Goal: Task Accomplishment & Management: Complete application form

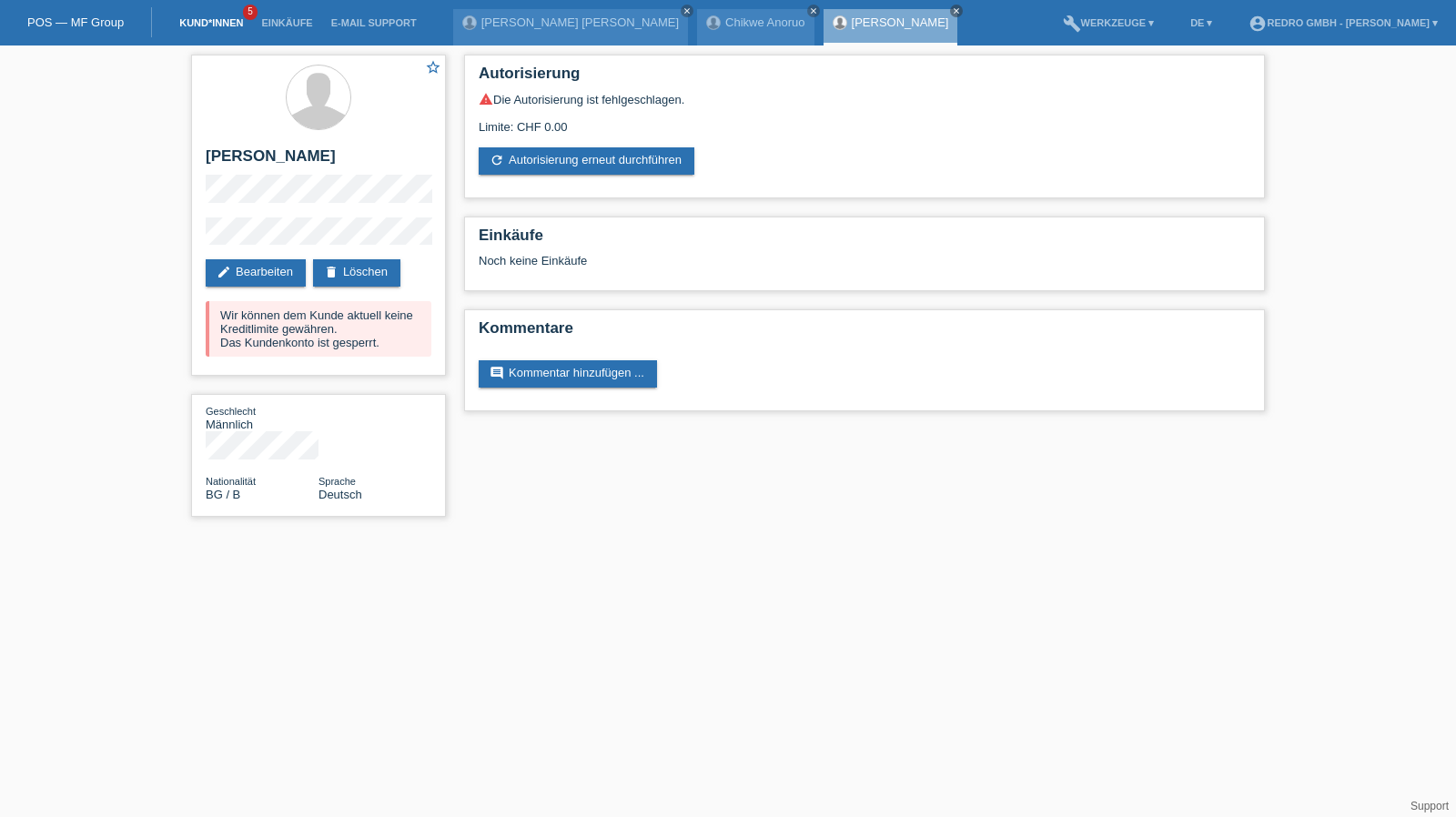
drag, startPoint x: 0, startPoint y: 0, endPoint x: 186, endPoint y: 23, distance: 187.4
click at [186, 23] on link "Kund*innen" at bounding box center [212, 23] width 82 height 11
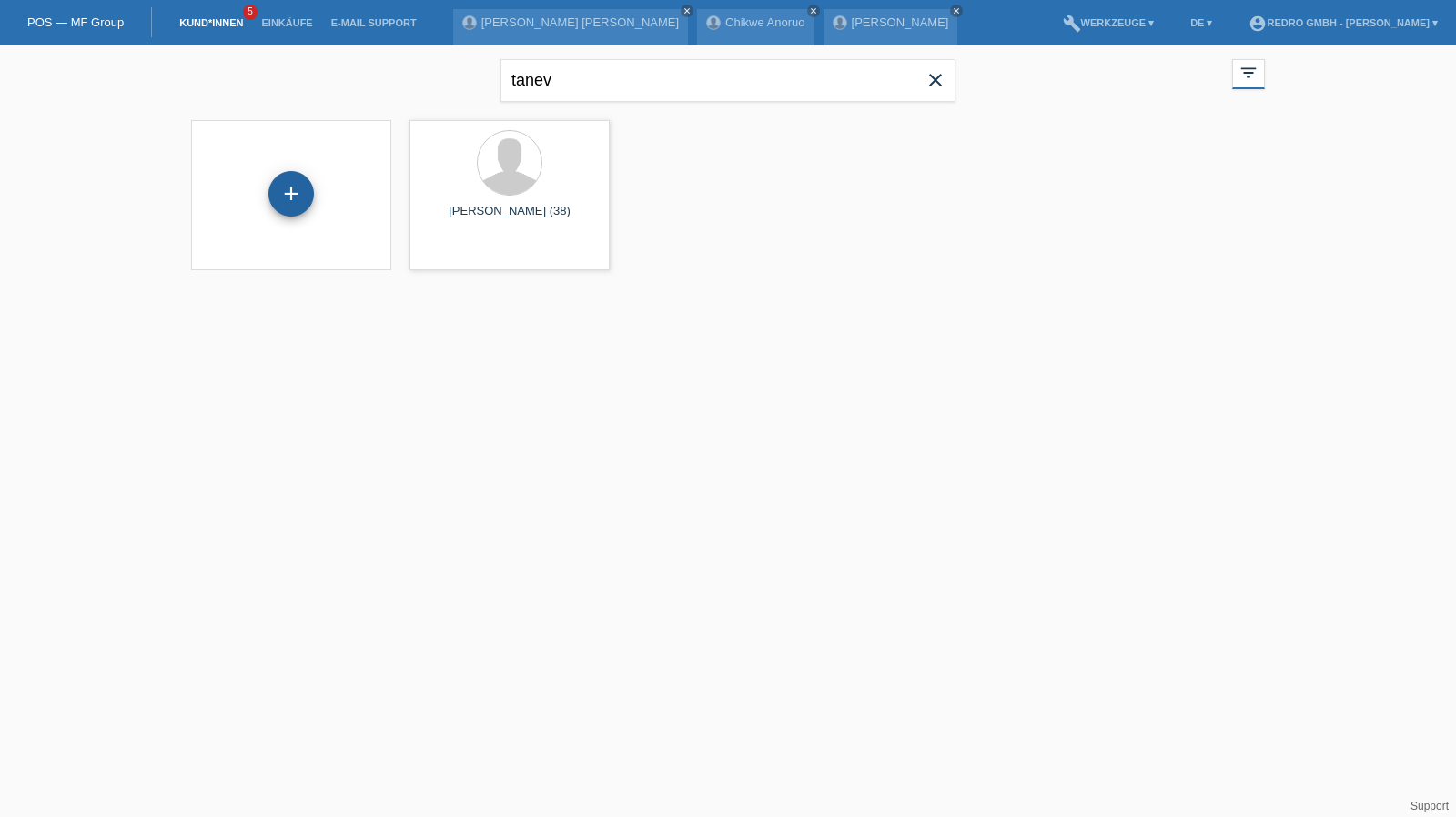
click at [287, 202] on div "+" at bounding box center [291, 194] width 46 height 46
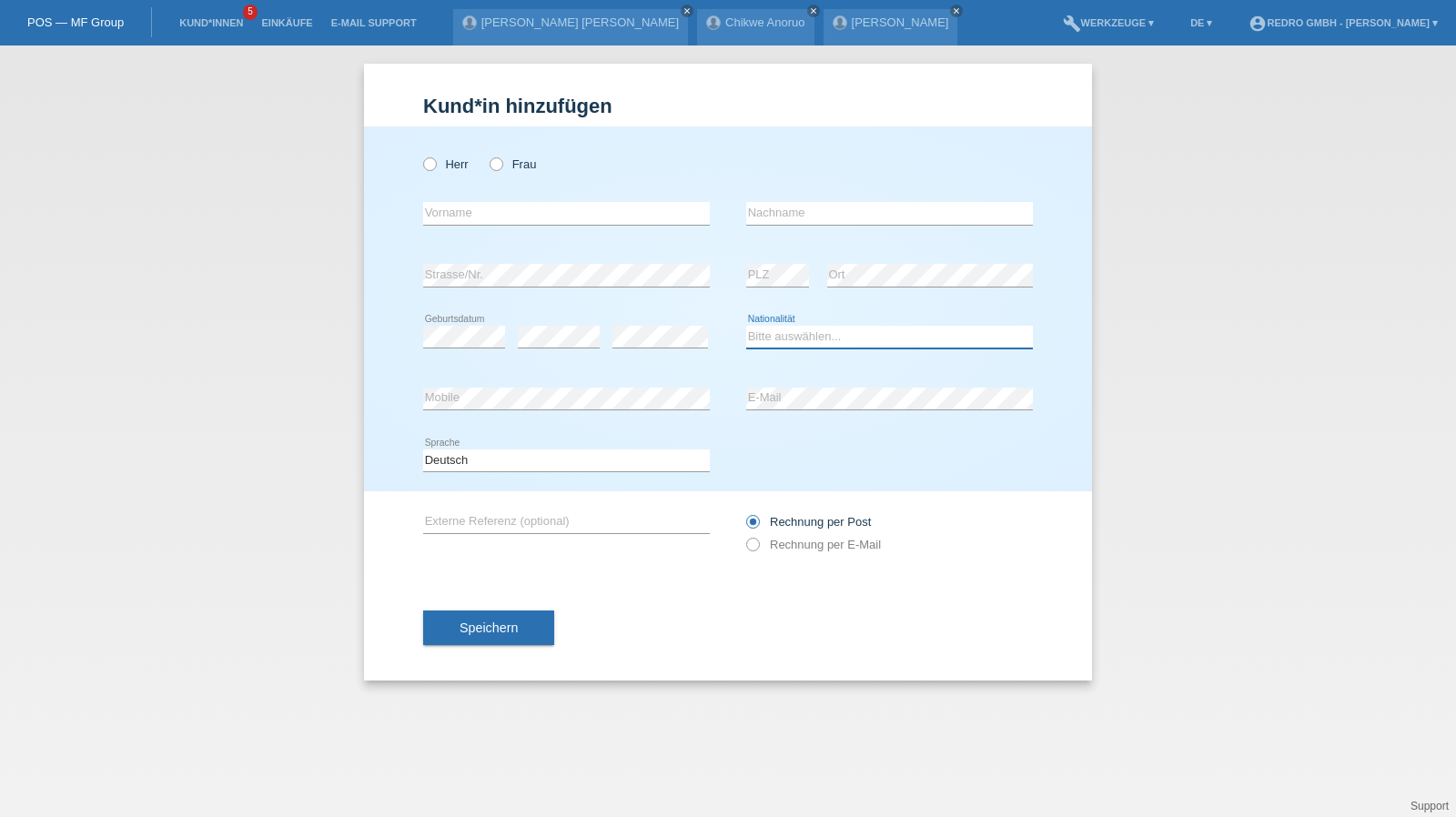
click at [794, 328] on select "Bitte auswählen... Schweiz Deutschland Liechtenstein Österreich ------------ Af…" at bounding box center [889, 336] width 286 height 22
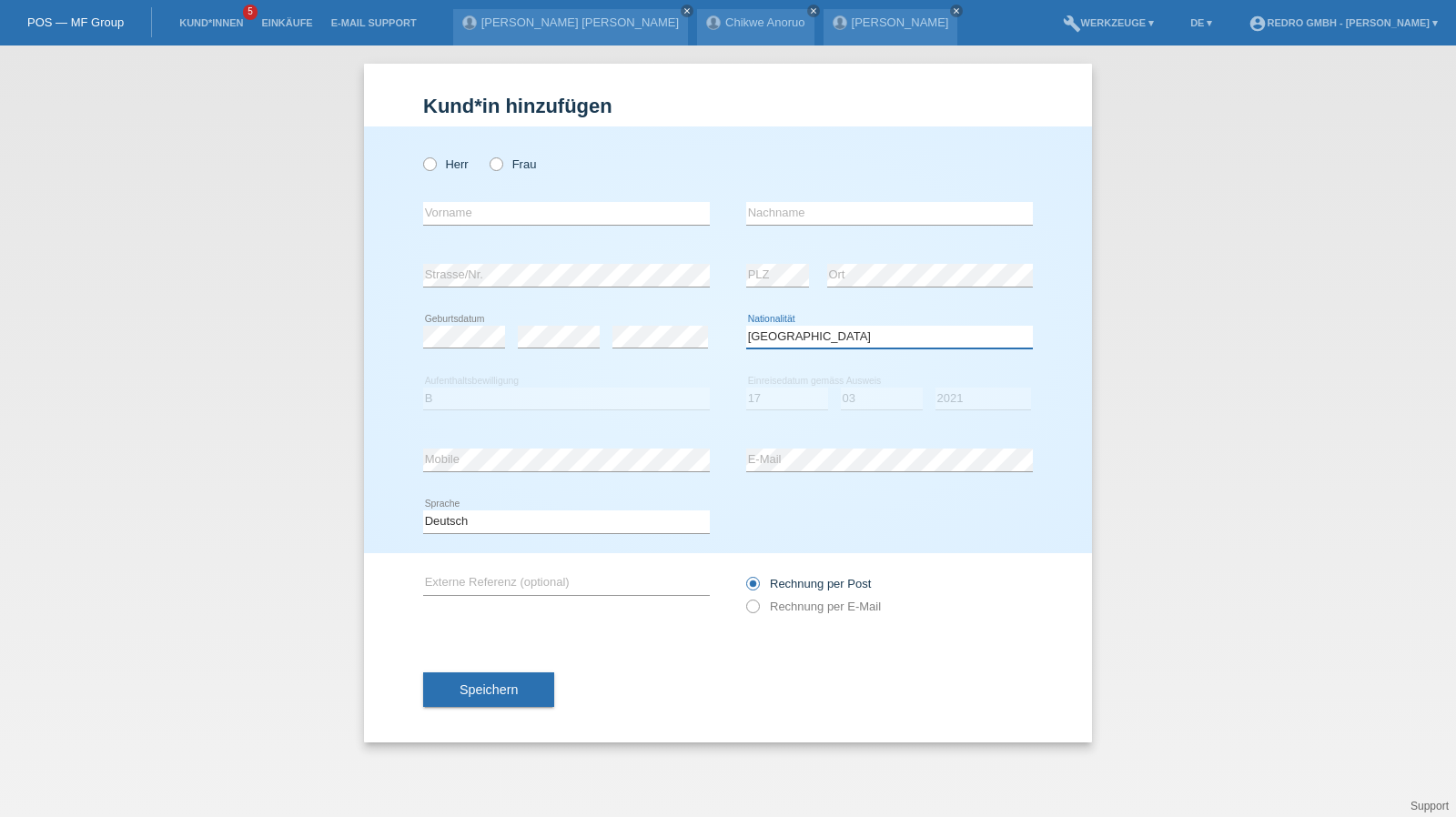
select select "RO"
select select "B"
select select "17"
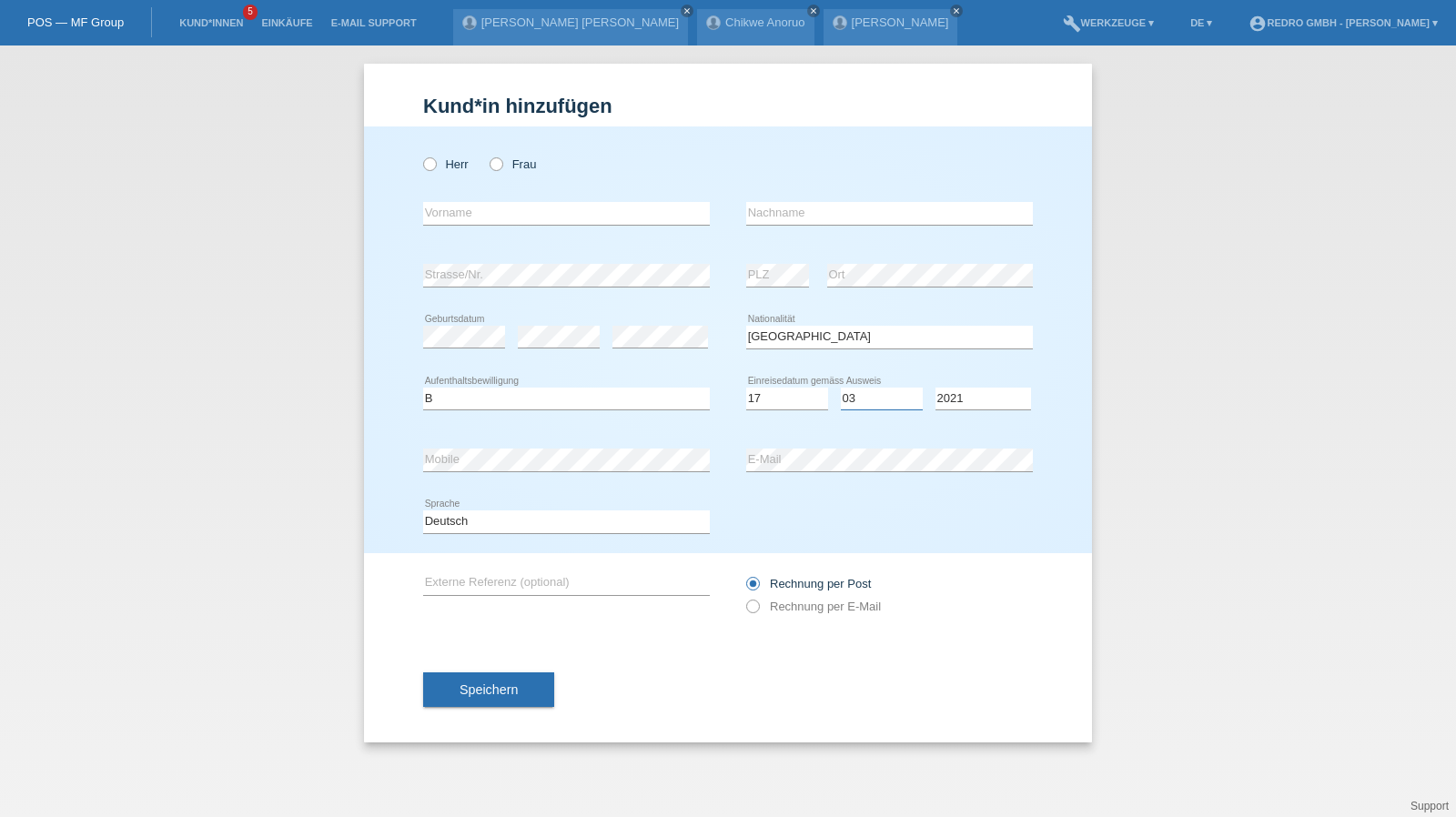
select select "03"
select select "2021"
click at [472, 211] on input "text" at bounding box center [566, 213] width 286 height 23
type input "[PERSON_NAME]"
type input "Bus-Barbos"
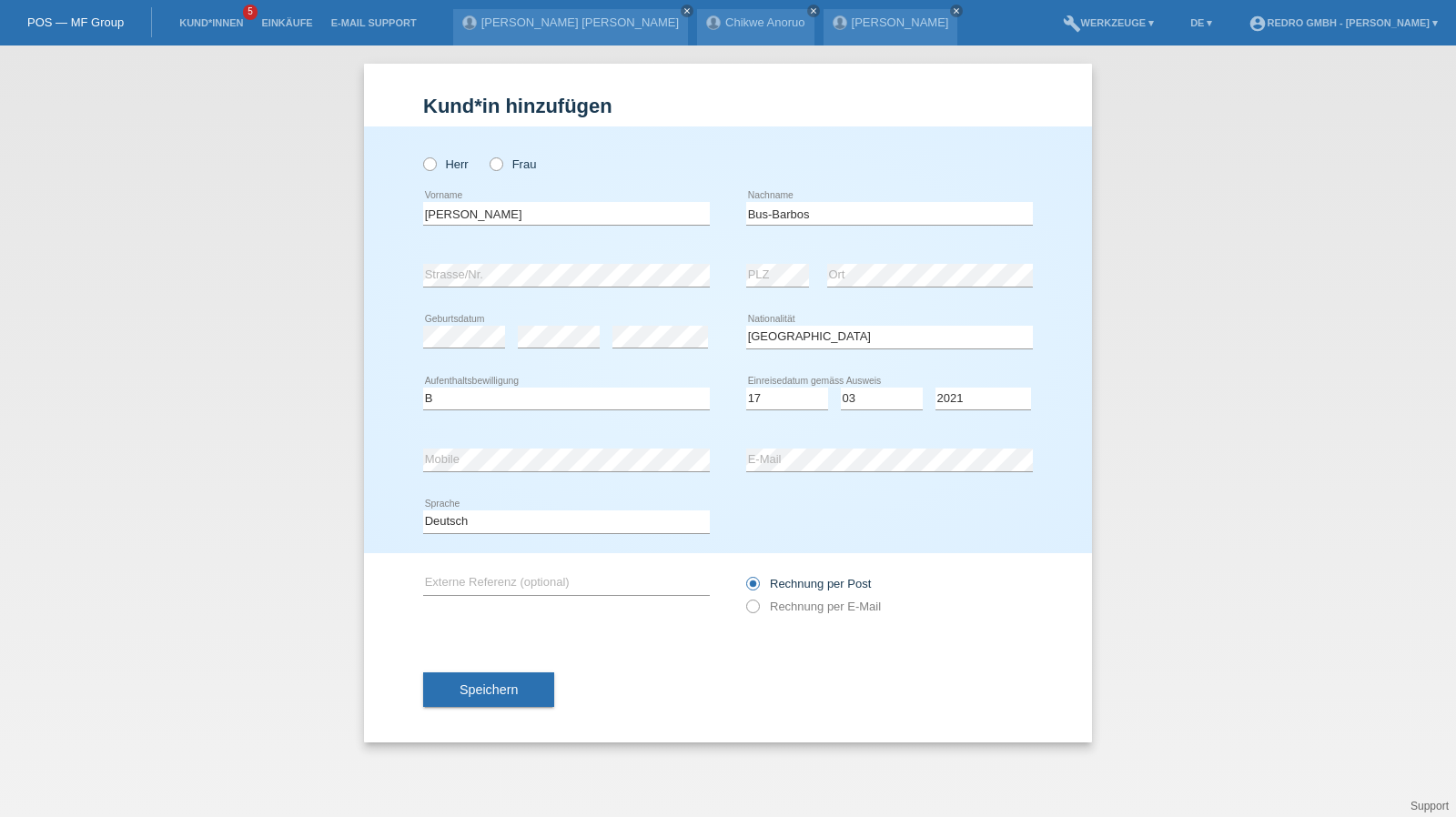
click at [877, 259] on div "error Ort" at bounding box center [930, 275] width 206 height 62
click at [856, 218] on input "Bus-Barbos" at bounding box center [889, 213] width 286 height 23
click at [449, 525] on select "Deutsch Français Italiano English" at bounding box center [566, 522] width 286 height 22
select select "fr"
click at [423, 511] on select "Deutsch Français Italiano English" at bounding box center [566, 522] width 286 height 22
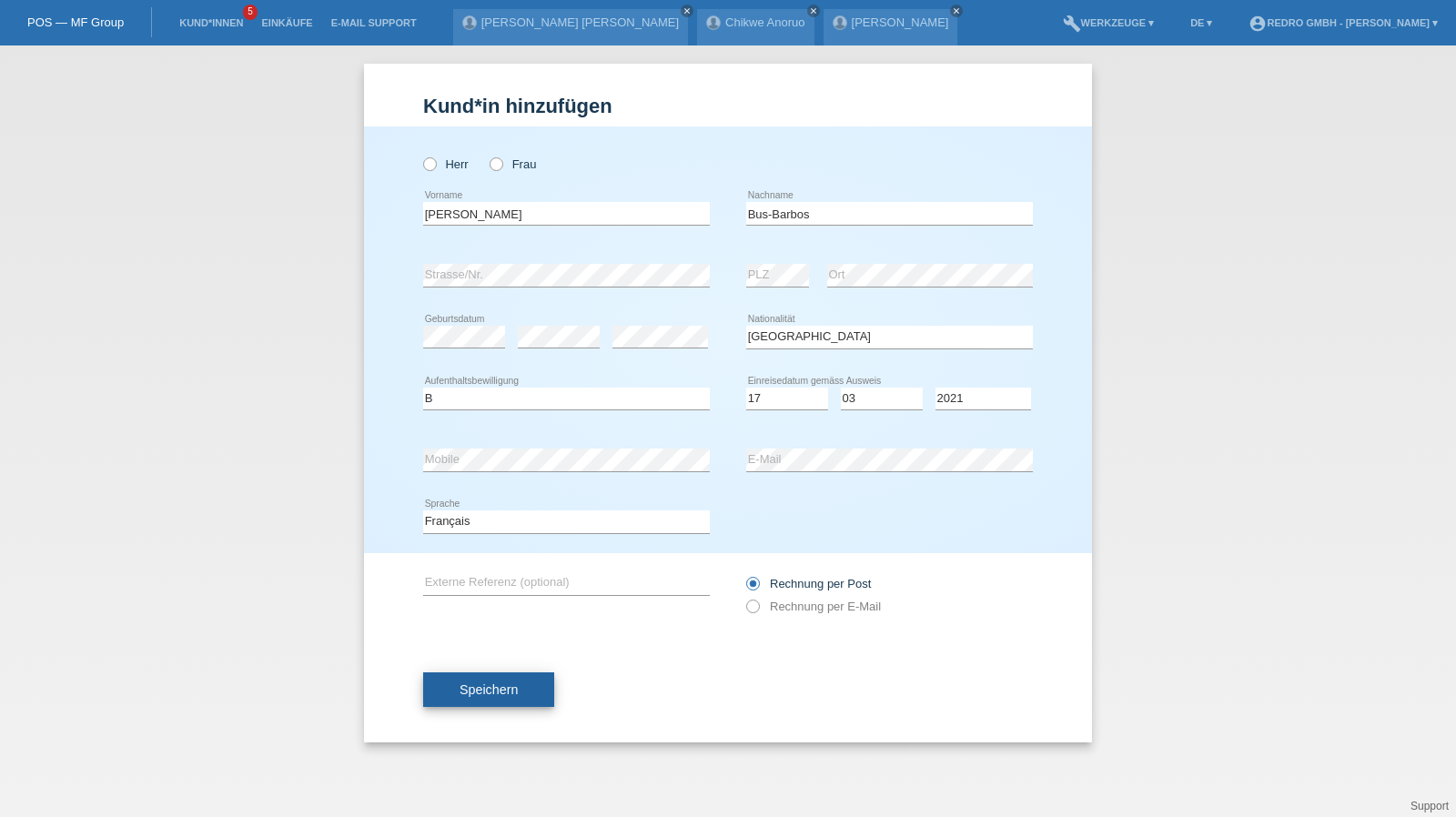
click at [546, 694] on button "Speichern" at bounding box center [489, 689] width 131 height 35
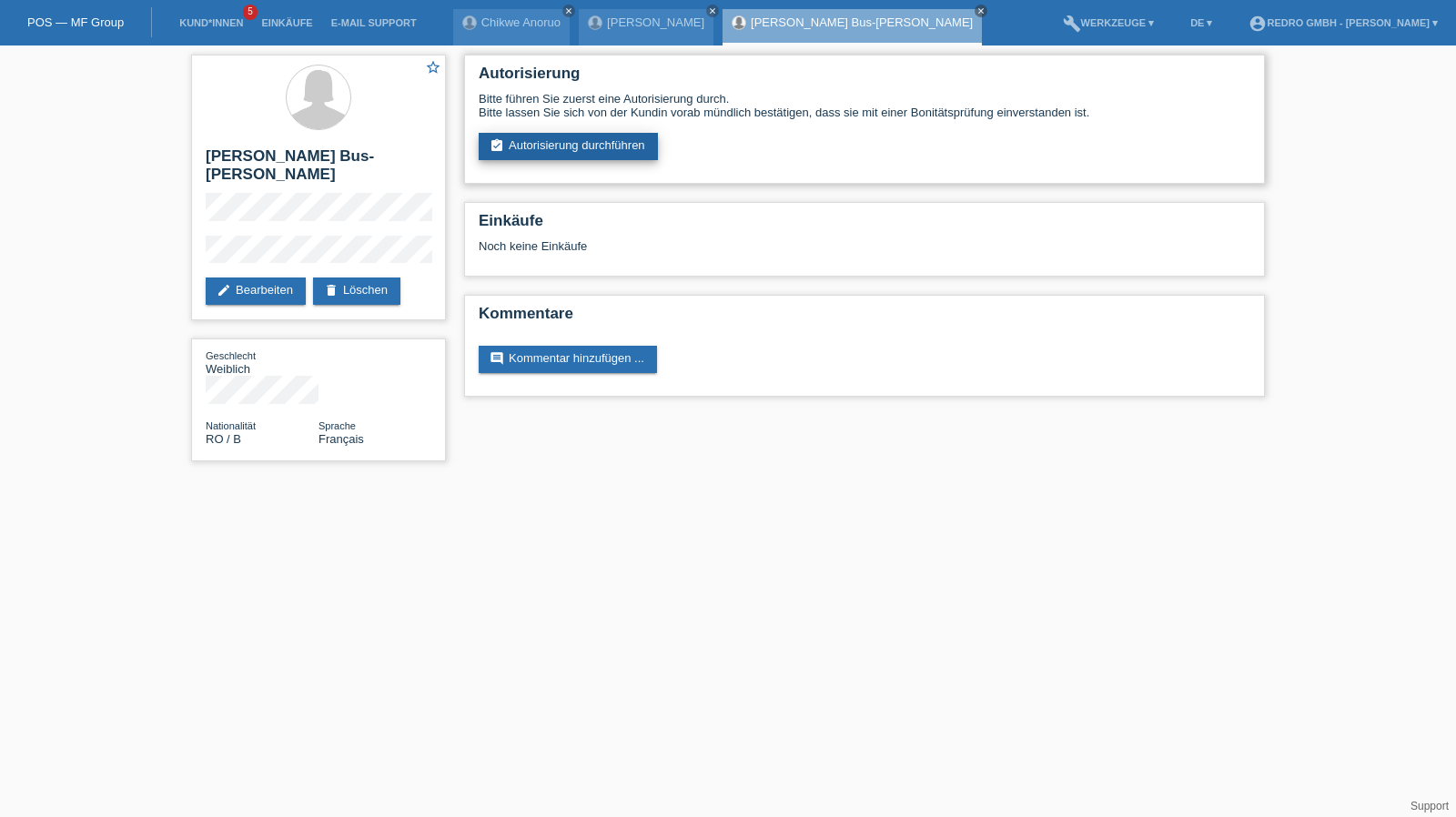
click at [589, 144] on link "assignment_turned_in Autorisierung durchführen" at bounding box center [568, 147] width 180 height 27
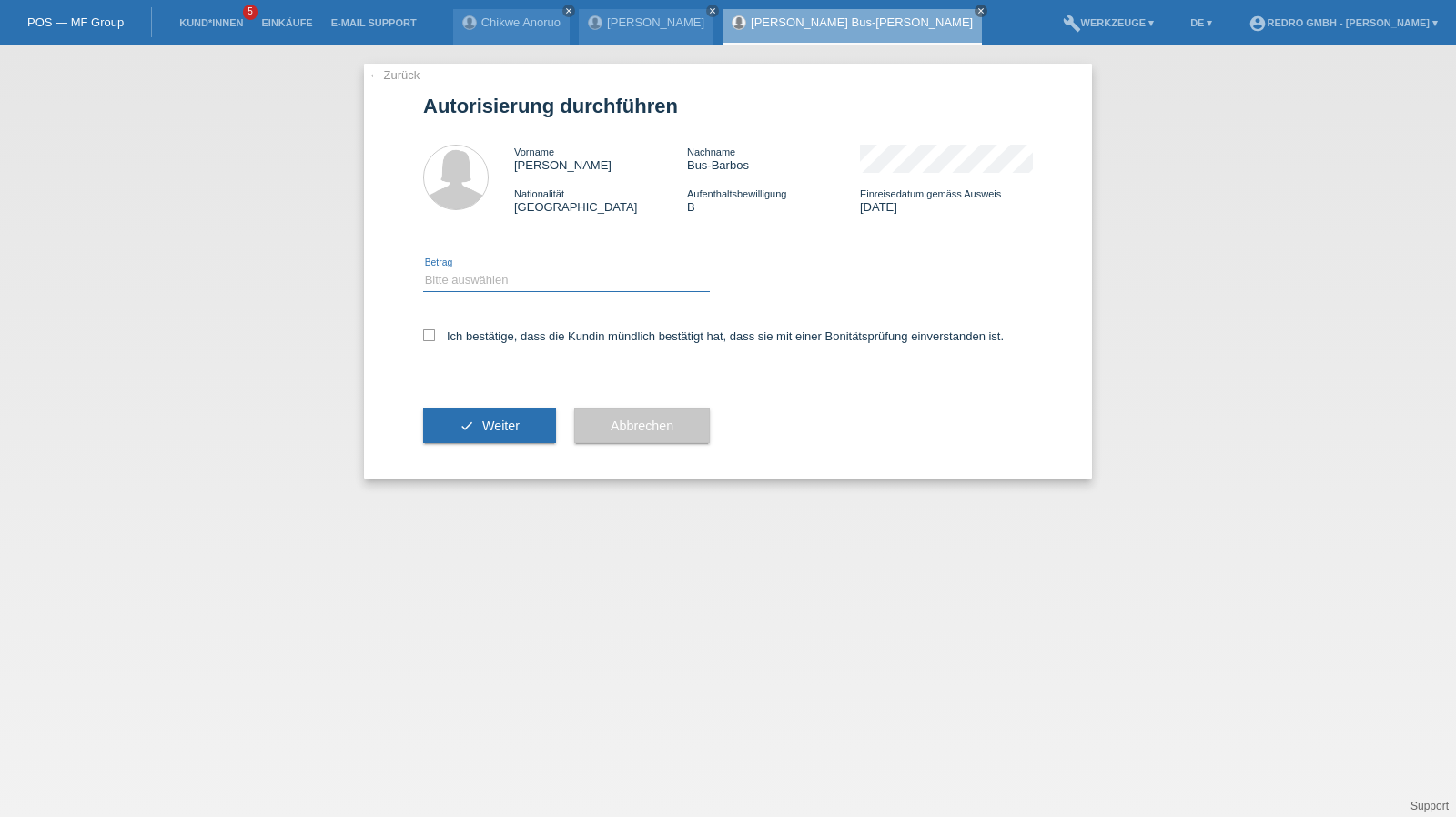
click at [488, 282] on select "Bitte auswählen CHF 1.00 - CHF 499.00 CHF 500.00 - CHF 1'999.00 CHF 2'000.00 - …" at bounding box center [566, 280] width 286 height 22
select select "1"
click at [423, 269] on select "Bitte auswählen CHF 1.00 - CHF 499.00 CHF 500.00 - CHF 1'999.00 CHF 2'000.00 - …" at bounding box center [566, 280] width 286 height 22
click at [465, 334] on label "Ich bestätige, dass die Kundin mündlich bestätigt hat, dass sie mit einer Bonit…" at bounding box center [713, 336] width 581 height 14
click at [435, 334] on input "Ich bestätige, dass die Kundin mündlich bestätigt hat, dass sie mit einer Bonit…" at bounding box center [429, 335] width 12 height 12
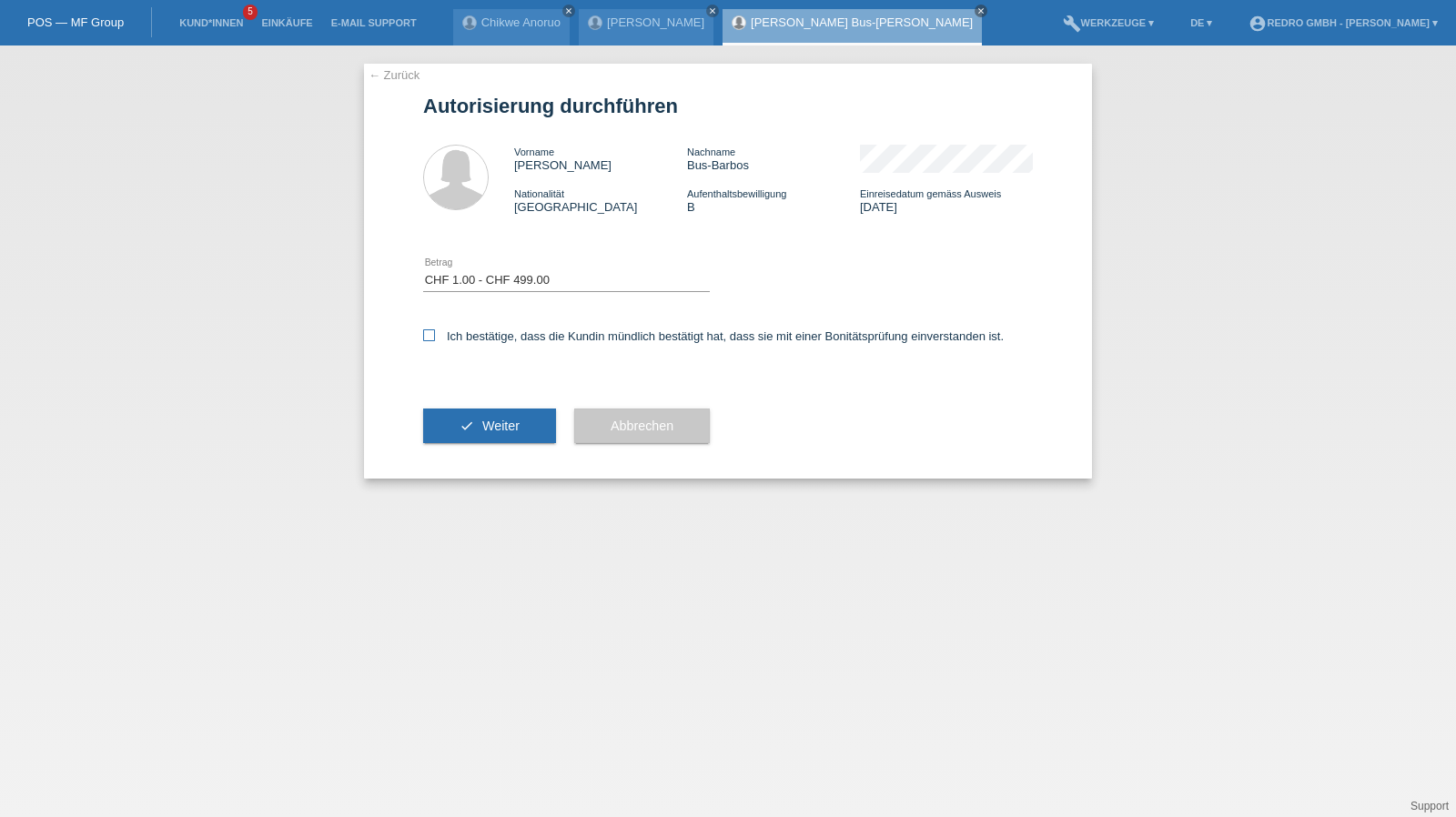
checkbox input "true"
click at [467, 403] on div "check Weiter" at bounding box center [490, 426] width 133 height 106
click at [457, 421] on button "check Weiter" at bounding box center [490, 426] width 133 height 35
